Goal: Task Accomplishment & Management: Use online tool/utility

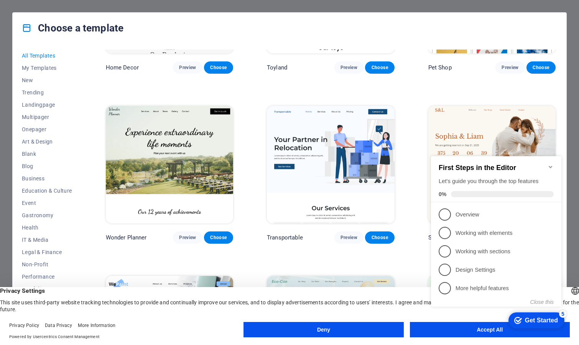
scroll to position [568, 0]
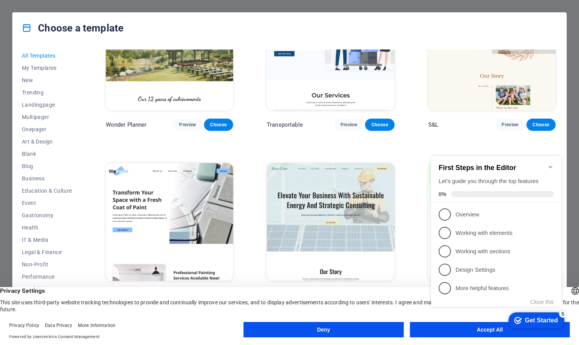
click at [316, 208] on img at bounding box center [330, 221] width 127 height 117
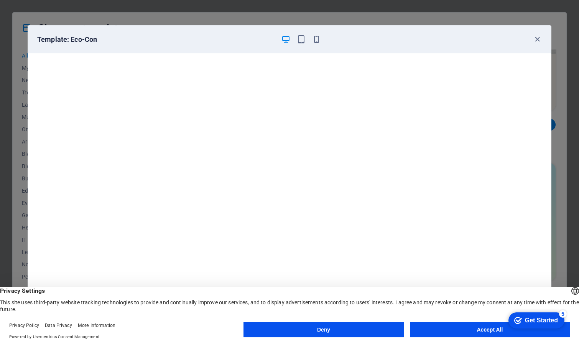
click at [481, 331] on button "Accept All" at bounding box center [490, 329] width 160 height 15
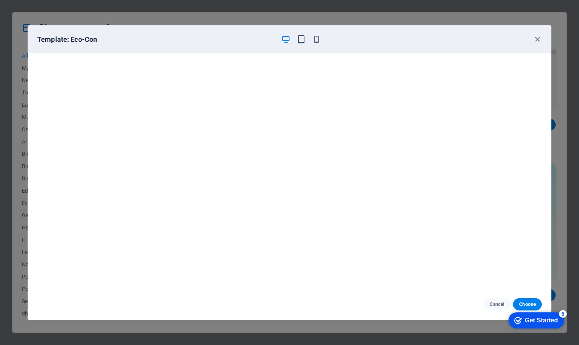
click at [302, 41] on icon "button" at bounding box center [301, 39] width 9 height 9
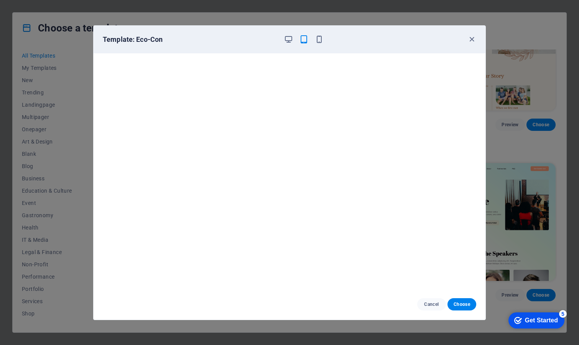
click at [318, 44] on div "Template: Eco-Con" at bounding box center [290, 40] width 392 height 28
click at [319, 40] on icon "button" at bounding box center [319, 39] width 9 height 9
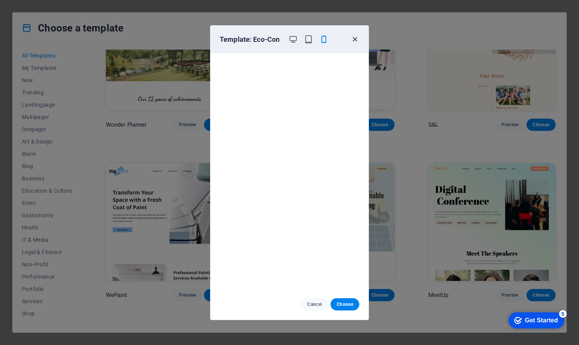
click at [353, 38] on icon "button" at bounding box center [355, 39] width 9 height 9
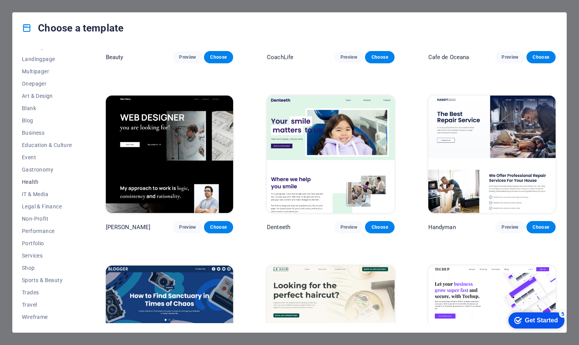
scroll to position [0, 0]
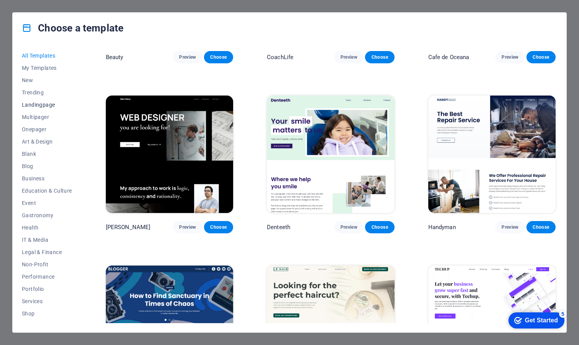
click at [33, 103] on span "Landingpage" at bounding box center [47, 105] width 50 height 6
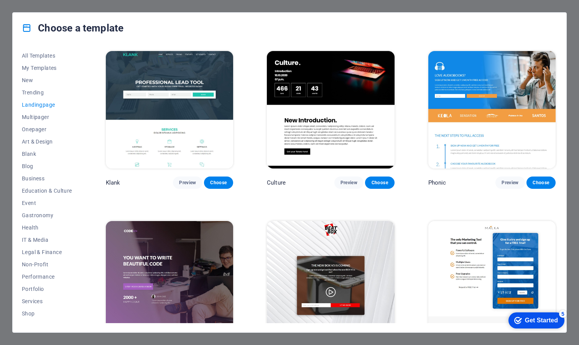
click at [199, 148] on img at bounding box center [169, 109] width 127 height 117
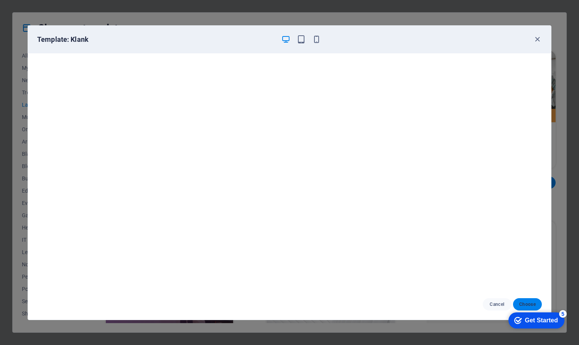
click at [536, 304] on button "Choose" at bounding box center [527, 304] width 29 height 12
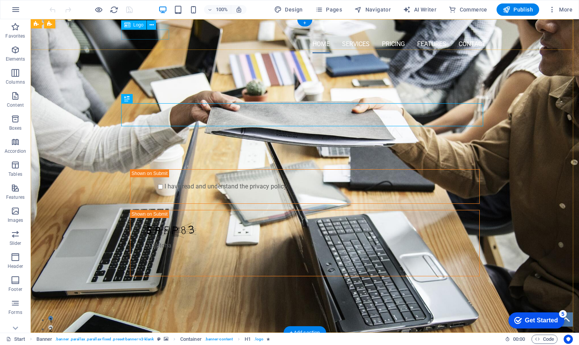
click at [156, 35] on div at bounding box center [305, 30] width 362 height 10
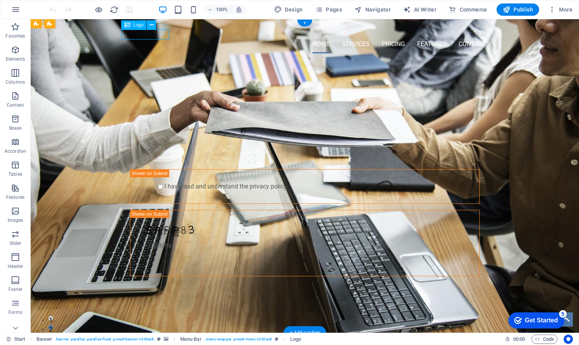
click at [156, 35] on div at bounding box center [305, 30] width 362 height 10
select select "px"
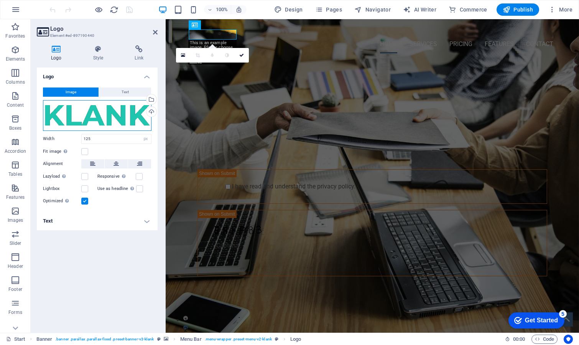
click at [93, 115] on div "Drag files here, click to choose files or select files from Files or our free s…" at bounding box center [97, 115] width 109 height 31
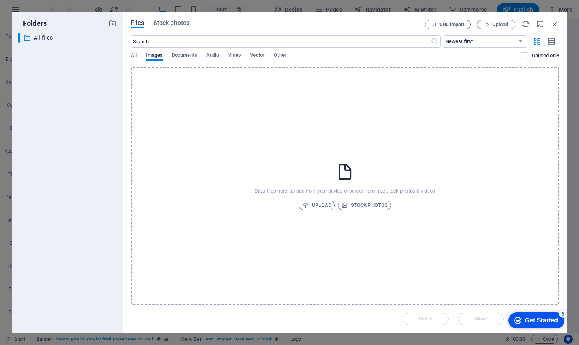
click at [93, 115] on div "​ All files All files" at bounding box center [67, 179] width 99 height 293
click at [559, 23] on icon "button" at bounding box center [555, 24] width 8 height 8
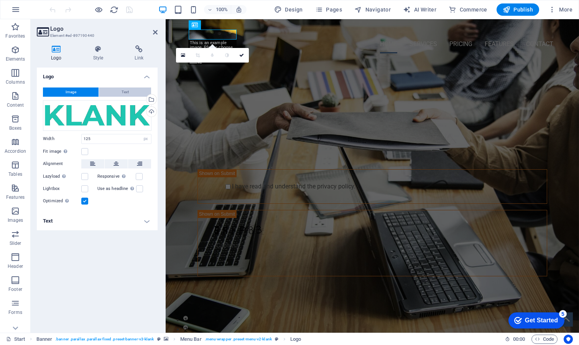
click at [129, 91] on button "Text" at bounding box center [125, 91] width 52 height 9
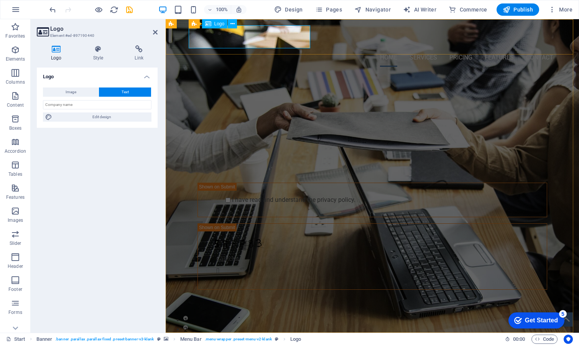
click at [229, 41] on div "[DOMAIN_NAME]" at bounding box center [372, 36] width 362 height 23
click at [233, 39] on div "[DOMAIN_NAME]" at bounding box center [372, 36] width 362 height 23
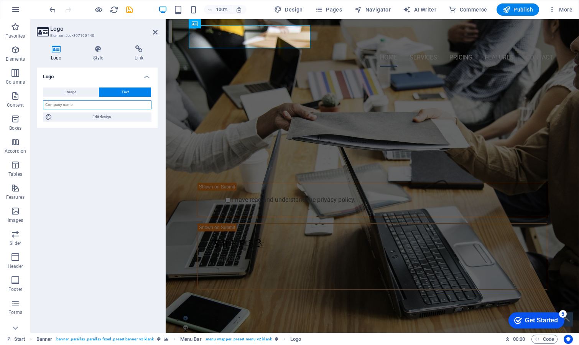
click at [88, 106] on input "text" at bounding box center [97, 104] width 109 height 9
type input "Omnia Servicios"
click at [199, 88] on div "PROFESSIONAL LEAD TOOL GET STARTED WITH YOUR 10-DAY FREE TRIAL. REGISTER NOW! S…" at bounding box center [373, 200] width 414 height 254
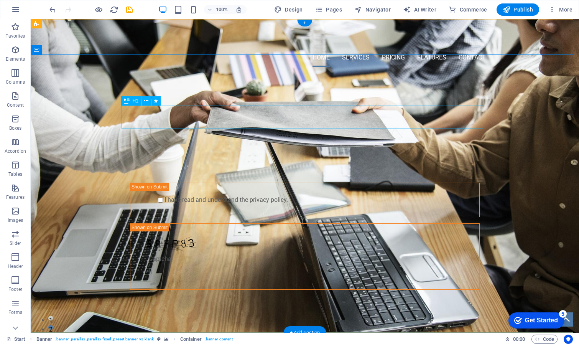
click at [259, 114] on div "PROFESSIONAL LEAD TOOL" at bounding box center [305, 115] width 362 height 23
click at [248, 116] on div "PROFESSIONAL LEAD TOOL" at bounding box center [305, 115] width 362 height 23
click at [248, 115] on div "PROFESSIONAL LEAD TOOL" at bounding box center [305, 115] width 362 height 23
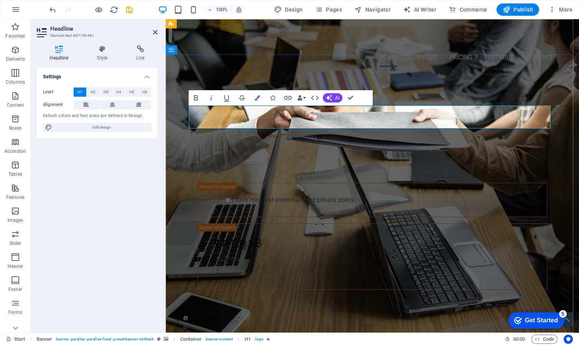
click at [248, 115] on h1 "PROFESSIONAL LEAD TOOL" at bounding box center [372, 115] width 362 height 23
click at [328, 119] on span "PROFESSIONAL LEAD TOOL" at bounding box center [373, 115] width 196 height 18
click at [460, 87] on div "Servicios profesionales a la Medida GET STARTED WITH YOUR 10-DAY FREE TRIAL. RE…" at bounding box center [373, 200] width 414 height 254
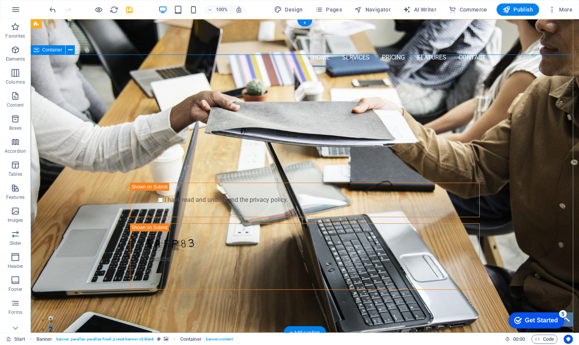
click at [525, 201] on div "Servicios profesionales a la Medida GET STARTED WITH YOUR 10-DAY FREE TRIAL. RE…" at bounding box center [305, 200] width 549 height 254
click at [514, 249] on div "Servicios profesionales a la Medida GET STARTED WITH YOUR 10-DAY FREE TRIAL. RE…" at bounding box center [305, 200] width 549 height 254
click at [482, 99] on div "Servicios profesionales a la Medida GET STARTED WITH YOUR 10-DAY FREE TRIAL. RE…" at bounding box center [305, 200] width 549 height 254
click at [348, 48] on nav "Home Services Pricing Features Contact" at bounding box center [305, 57] width 362 height 18
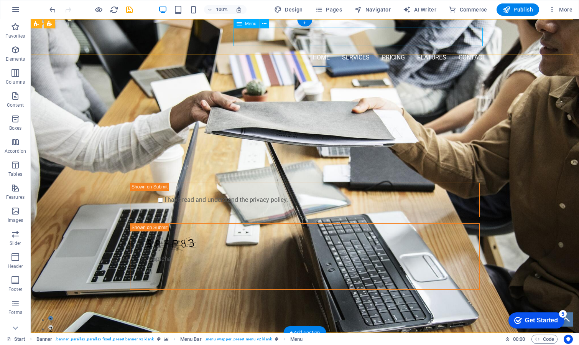
click at [315, 48] on nav "Home Services Pricing Features Contact" at bounding box center [305, 57] width 362 height 18
click at [218, 89] on div "Servicios profesionales a la Medida GET STARTED WITH YOUR 10-DAY FREE TRIAL. RE…" at bounding box center [305, 200] width 549 height 254
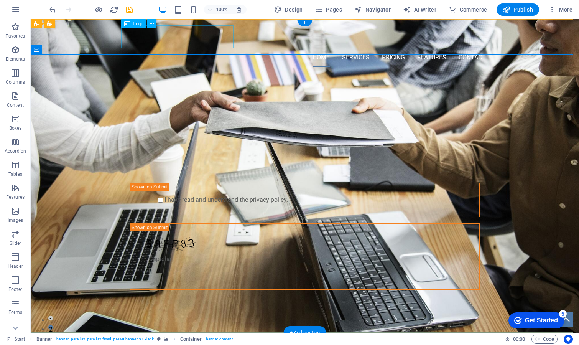
click at [167, 33] on div "Omnia Servicios" at bounding box center [305, 36] width 362 height 23
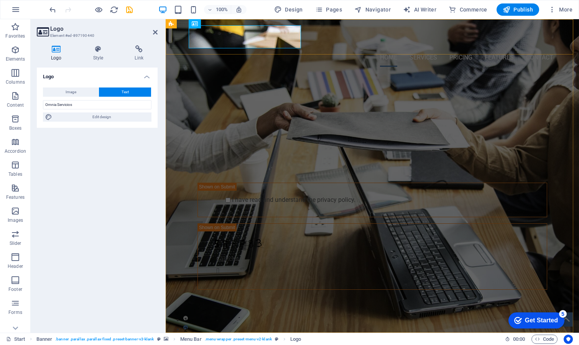
click at [167, 33] on div "Omnia Servicios Home Services Pricing Features Contact" at bounding box center [373, 46] width 414 height 54
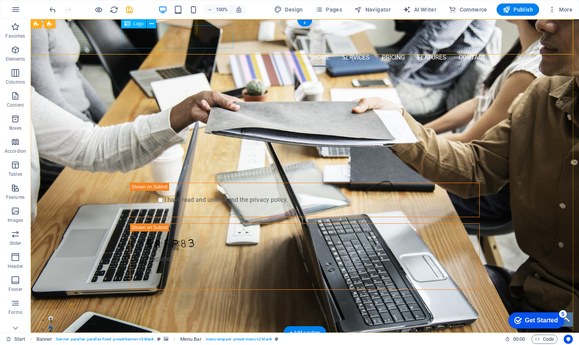
click at [178, 40] on div "Omnia Servicios" at bounding box center [305, 36] width 362 height 23
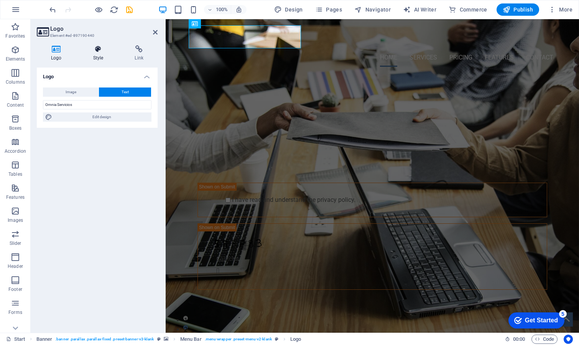
click at [99, 50] on icon at bounding box center [98, 49] width 39 height 8
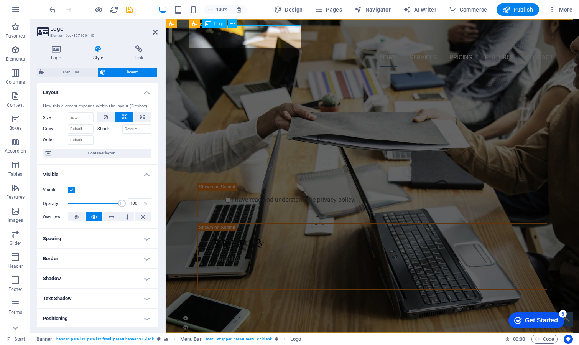
click at [239, 36] on div "Omnia Servicios" at bounding box center [372, 36] width 362 height 23
click at [217, 23] on span "Logo" at bounding box center [219, 23] width 10 height 5
click at [236, 23] on button at bounding box center [232, 23] width 9 height 9
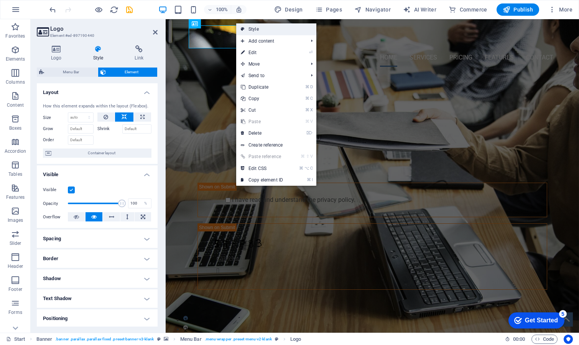
click at [265, 29] on link "Style" at bounding box center [276, 29] width 80 height 12
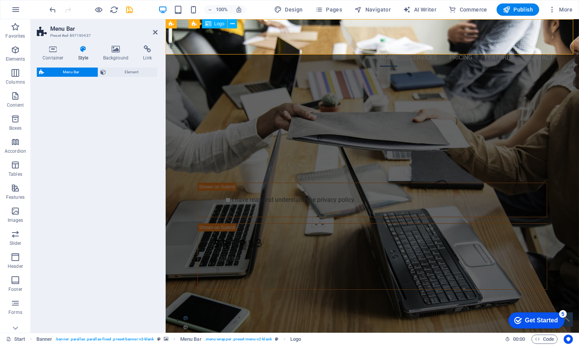
select select "rem"
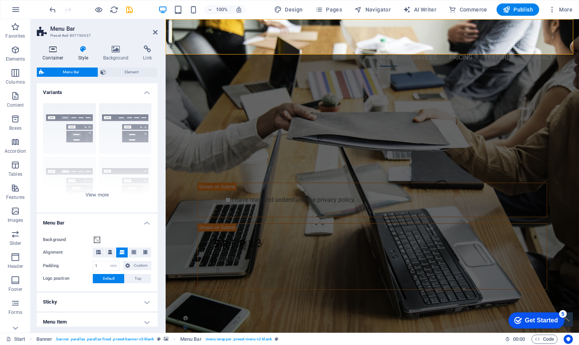
click at [53, 46] on icon at bounding box center [53, 49] width 33 height 8
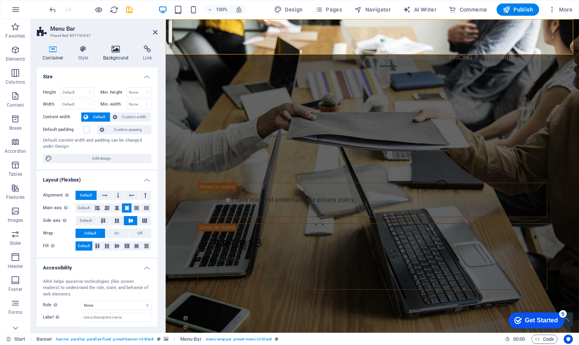
click at [131, 48] on icon at bounding box center [115, 49] width 37 height 8
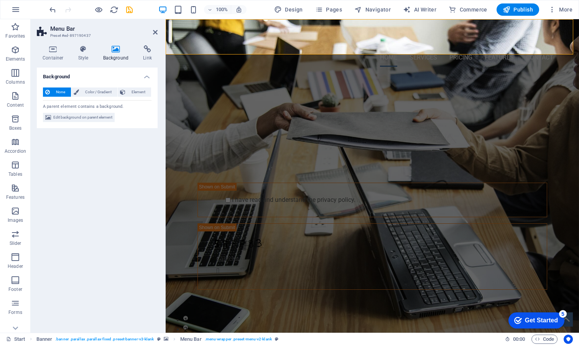
click at [118, 51] on icon at bounding box center [115, 49] width 37 height 8
click at [135, 50] on h4 "Background" at bounding box center [117, 53] width 40 height 16
click at [15, 53] on icon "button" at bounding box center [15, 49] width 9 height 9
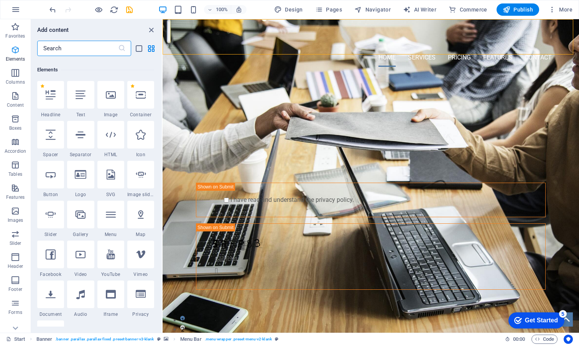
scroll to position [82, 0]
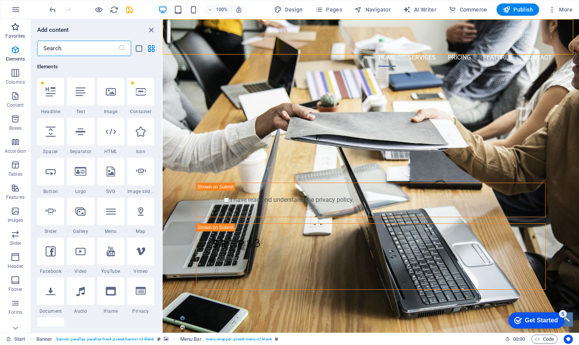
click at [15, 28] on icon "button" at bounding box center [15, 26] width 9 height 9
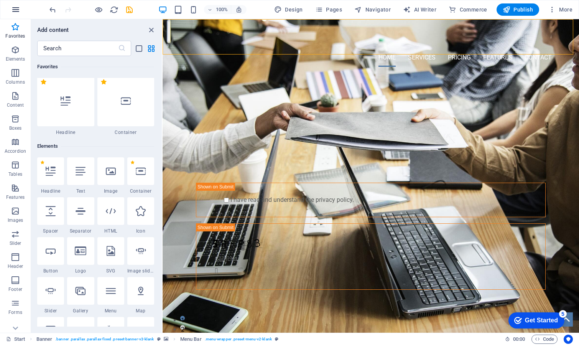
scroll to position [0, 0]
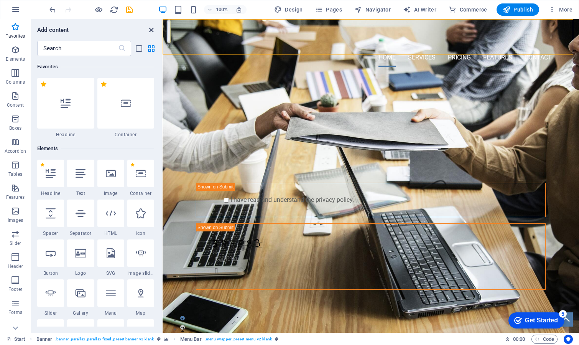
click at [151, 26] on icon "close panel" at bounding box center [151, 30] width 9 height 9
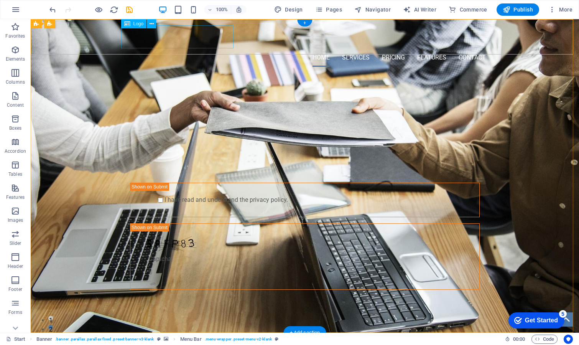
click at [204, 38] on div "Omnia Servicios" at bounding box center [305, 36] width 362 height 23
click at [194, 38] on div "Omnia Servicios" at bounding box center [305, 36] width 362 height 23
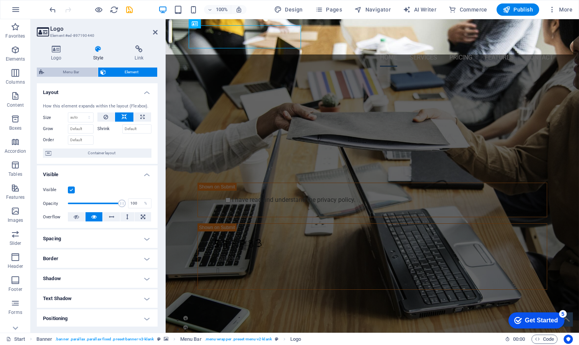
click at [80, 72] on span "Menu Bar" at bounding box center [70, 72] width 49 height 9
select select "rem"
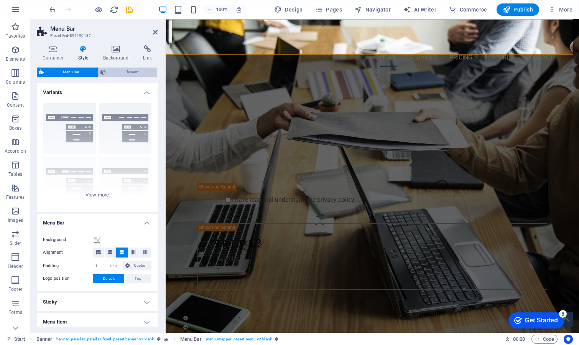
click at [127, 71] on span "Element" at bounding box center [131, 72] width 47 height 9
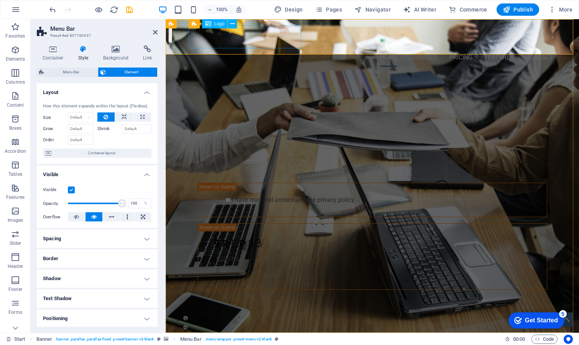
click at [223, 39] on div "Omnia Servicios" at bounding box center [372, 36] width 362 height 23
click at [228, 40] on div "Omnia Servicios" at bounding box center [372, 36] width 362 height 23
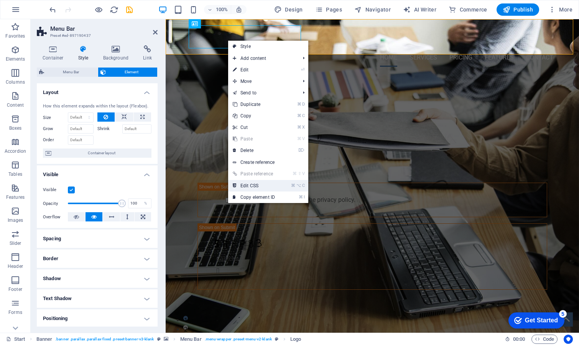
click at [275, 183] on link "⌘ ⌥ C Edit CSS" at bounding box center [253, 186] width 51 height 12
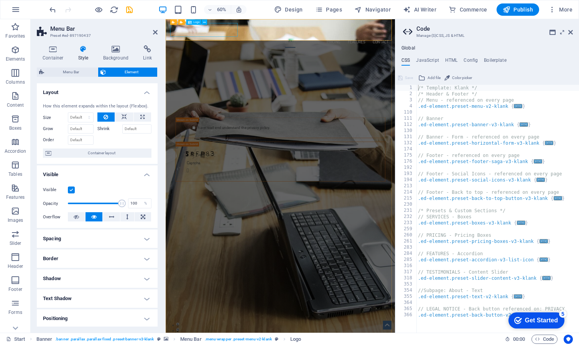
click at [254, 32] on div "Omnia Servicios" at bounding box center [357, 36] width 362 height 23
click at [574, 32] on aside "Code Manage (S)CSS, JS & HTML Global CSS JavaScript HTML Config Boilerplate /* …" at bounding box center [487, 175] width 184 height 313
drag, startPoint x: 574, startPoint y: 27, endPoint x: 573, endPoint y: 31, distance: 4.9
click at [574, 29] on aside "Code Manage (S)CSS, JS & HTML Global CSS JavaScript HTML Config Boilerplate /* …" at bounding box center [487, 175] width 184 height 313
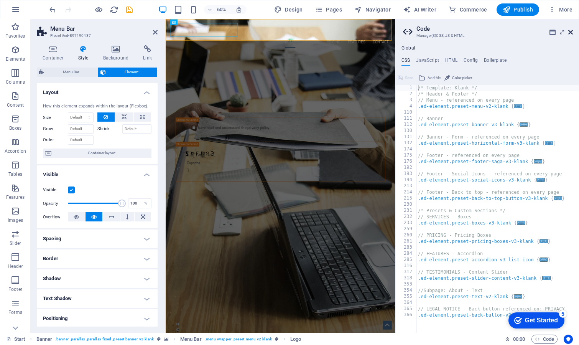
click at [573, 31] on icon at bounding box center [571, 32] width 5 height 6
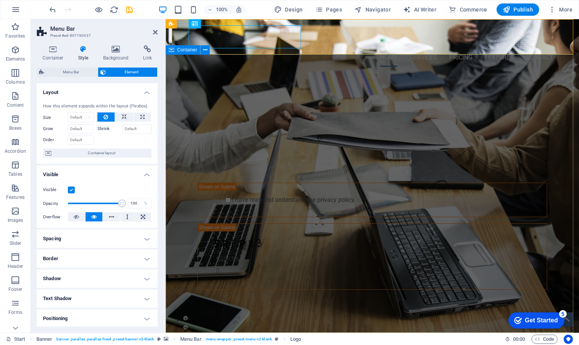
click at [384, 73] on div "Servicios profesionales a la Medida GET STARTED WITH YOUR 10-DAY FREE TRIAL. RE…" at bounding box center [373, 200] width 414 height 254
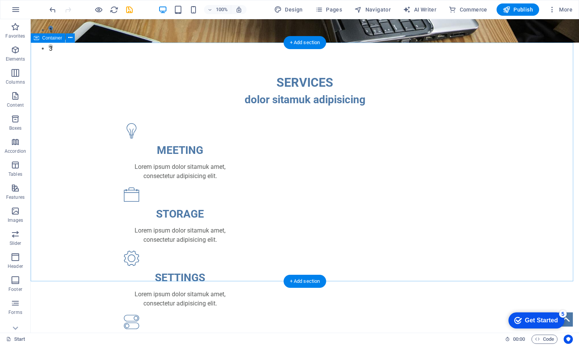
scroll to position [145, 0]
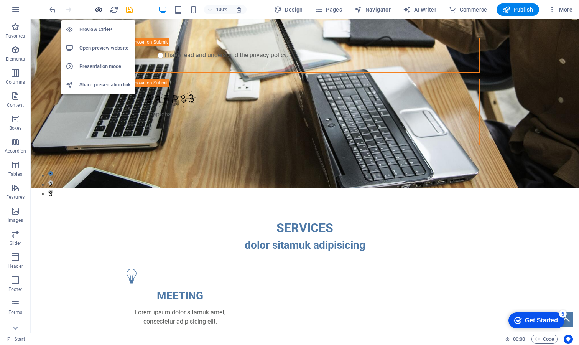
click at [99, 12] on icon "button" at bounding box center [98, 9] width 9 height 9
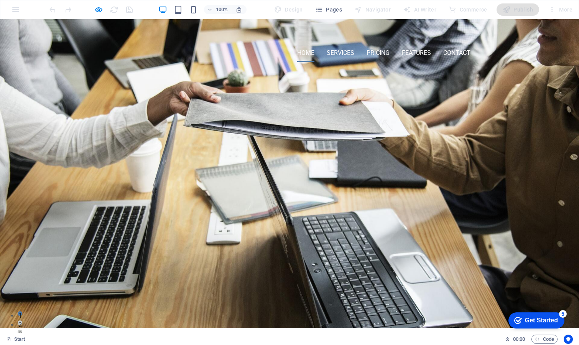
scroll to position [0, 0]
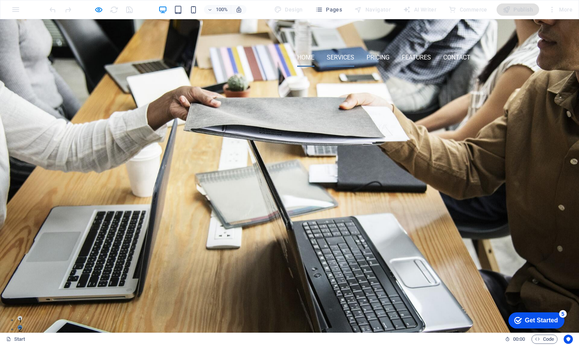
click at [335, 48] on link "Services" at bounding box center [341, 57] width 28 height 18
click at [379, 48] on link "Pricing" at bounding box center [378, 57] width 23 height 18
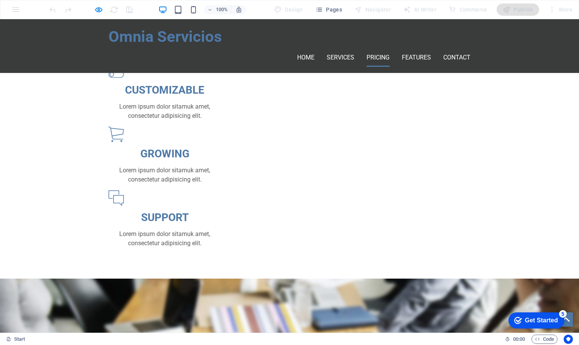
scroll to position [517, 0]
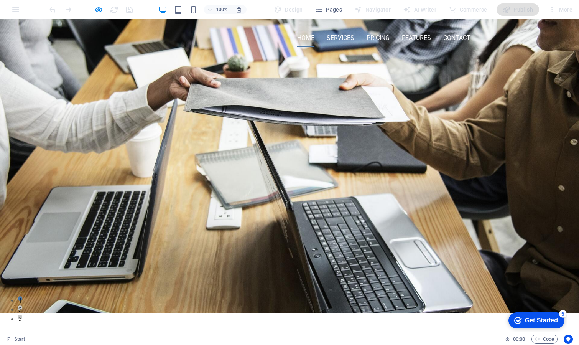
scroll to position [0, 0]
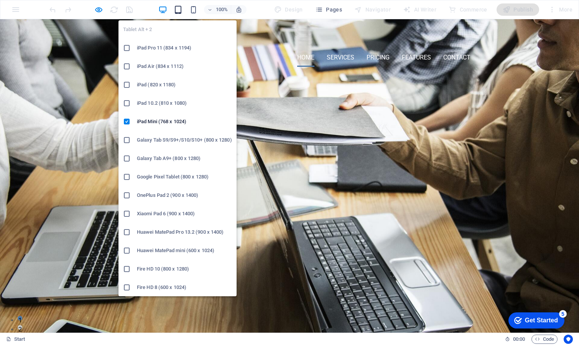
click at [180, 11] on icon "button" at bounding box center [178, 9] width 9 height 9
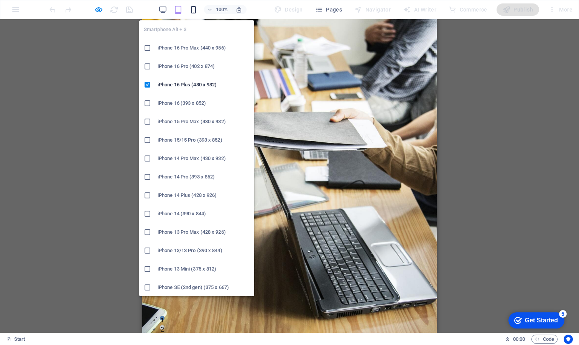
click at [196, 11] on icon "button" at bounding box center [193, 9] width 9 height 9
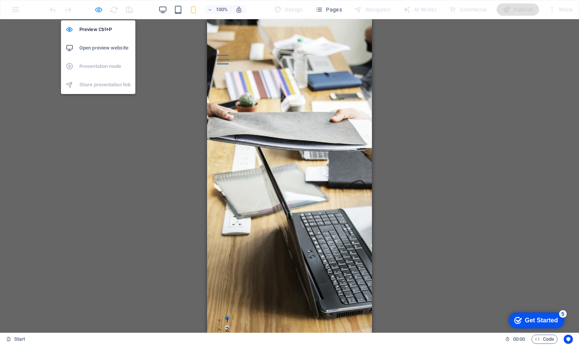
click at [99, 9] on icon "button" at bounding box center [98, 9] width 9 height 9
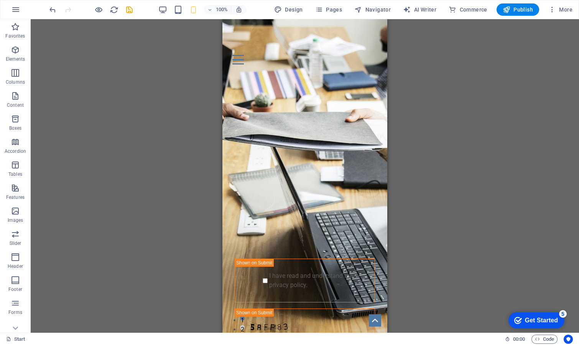
click at [425, 150] on div "H1 Banner Banner Container Captcha Horizontal Form Horizontal Form Form Checkbo…" at bounding box center [305, 175] width 549 height 313
click at [170, 8] on div "100%" at bounding box center [202, 9] width 89 height 12
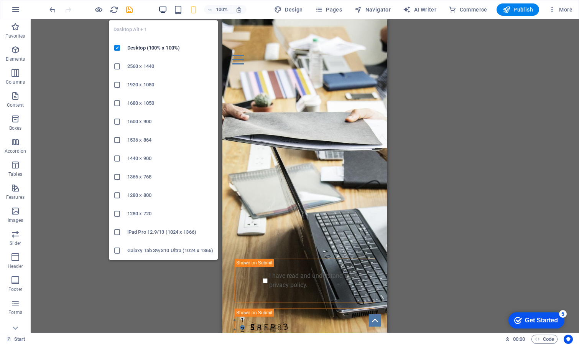
click at [162, 10] on icon "button" at bounding box center [162, 9] width 9 height 9
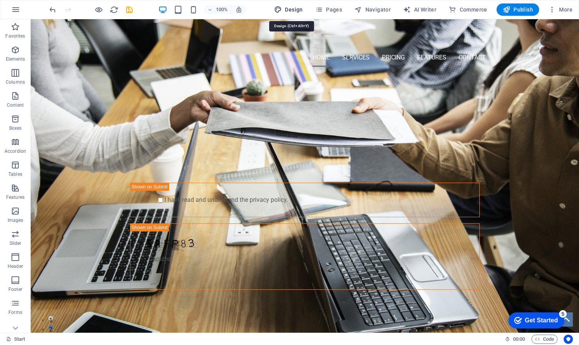
click at [287, 10] on span "Design" at bounding box center [288, 10] width 29 height 8
select select "px"
select select "400"
select select "px"
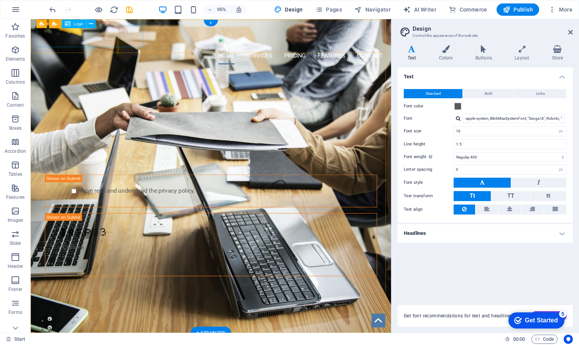
click at [116, 37] on div "Omnia Servicios" at bounding box center [221, 36] width 362 height 23
click at [116, 36] on div "Omnia Servicios" at bounding box center [221, 36] width 362 height 23
click at [114, 38] on div "Omnia Servicios" at bounding box center [221, 36] width 362 height 23
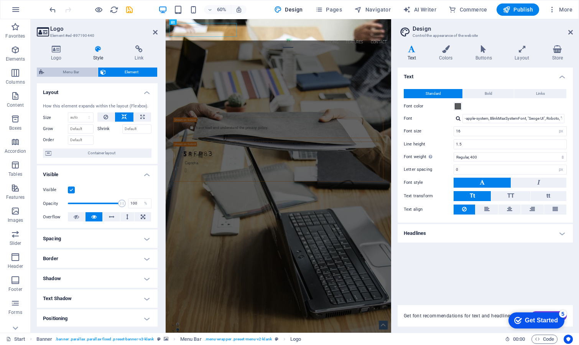
click at [65, 72] on span "Menu Bar" at bounding box center [70, 72] width 49 height 9
select select "rem"
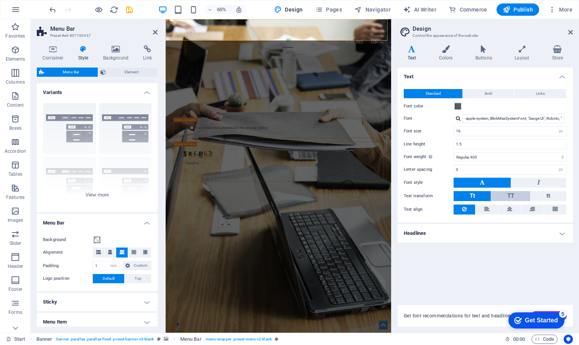
click at [510, 195] on span "TT" at bounding box center [511, 195] width 7 height 7
click at [473, 198] on span "Tt" at bounding box center [472, 195] width 5 height 7
click at [245, 41] on div "Omnia Servicios" at bounding box center [354, 36] width 362 height 23
click at [249, 38] on div "Omnia Servicios" at bounding box center [354, 36] width 362 height 23
click at [205, 20] on button at bounding box center [203, 21] width 5 height 5
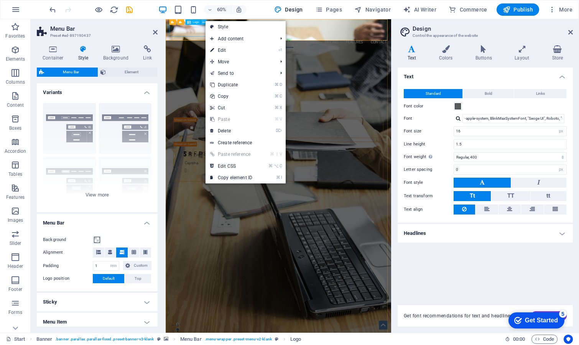
click at [205, 20] on button at bounding box center [203, 21] width 5 height 5
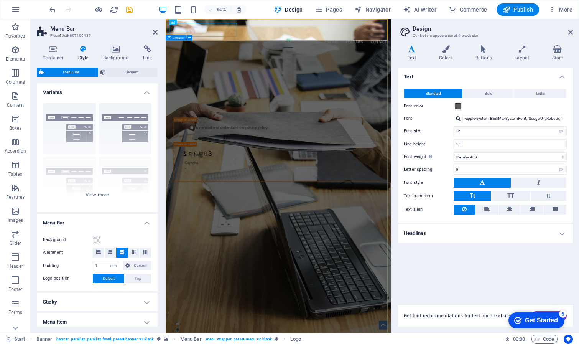
click at [448, 73] on div "Servicios profesionales a la Medida GET STARTED WITH YOUR 10-DAY FREE TRIAL. RE…" at bounding box center [354, 200] width 376 height 254
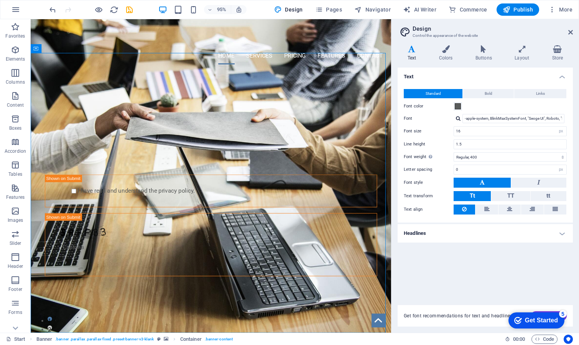
click at [570, 36] on header "Design Control the appearance of the website" at bounding box center [486, 29] width 174 height 20
click at [116, 10] on icon "reload" at bounding box center [114, 9] width 9 height 9
click at [570, 31] on icon at bounding box center [571, 32] width 5 height 6
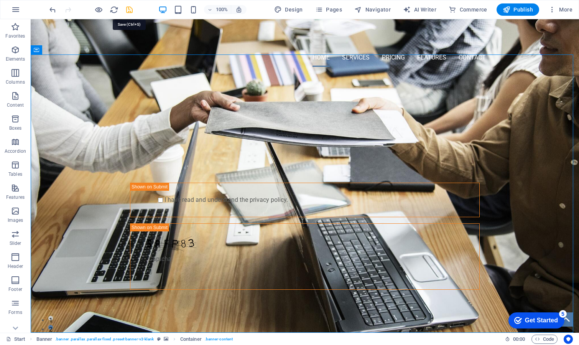
click at [129, 12] on icon "save" at bounding box center [129, 9] width 9 height 9
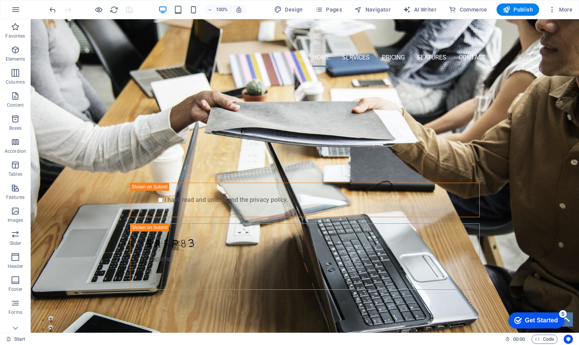
click at [114, 15] on div at bounding box center [91, 9] width 86 height 12
click at [114, 12] on icon "reload" at bounding box center [114, 9] width 9 height 9
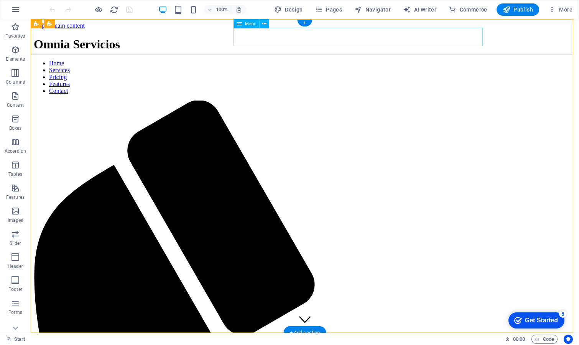
click at [350, 60] on nav "Home Services Pricing Features Contact" at bounding box center [305, 77] width 542 height 35
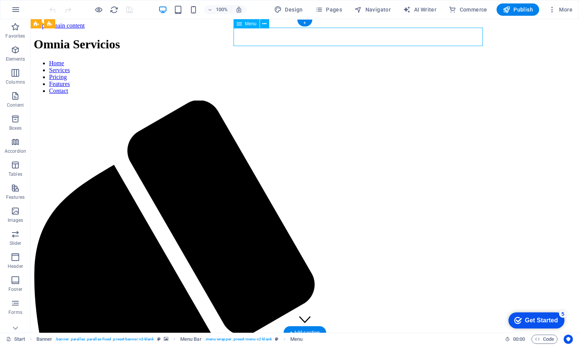
click at [307, 60] on nav "Home Services Pricing Features Contact" at bounding box center [305, 77] width 542 height 35
drag, startPoint x: 496, startPoint y: 99, endPoint x: 495, endPoint y: 89, distance: 10.4
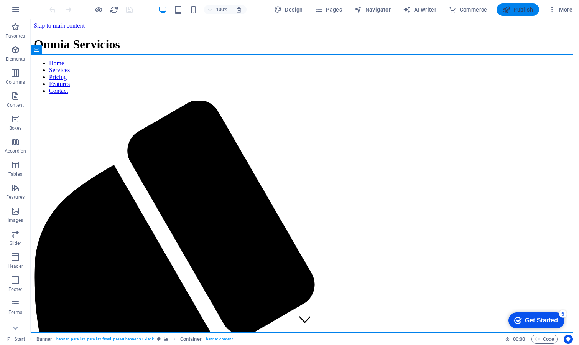
click at [510, 8] on icon "button" at bounding box center [507, 10] width 8 height 8
